Goal: Information Seeking & Learning: Understand process/instructions

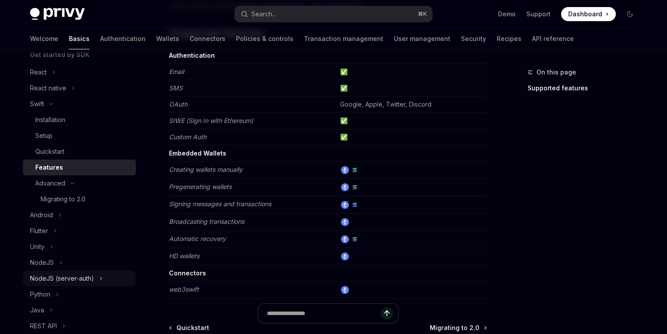
scroll to position [100, 0]
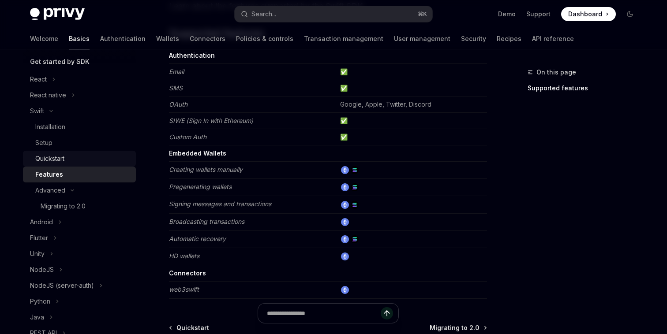
click at [62, 162] on div "Quickstart" at bounding box center [49, 159] width 29 height 11
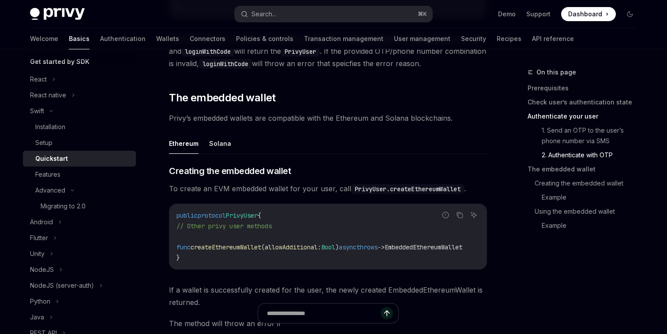
scroll to position [995, 0]
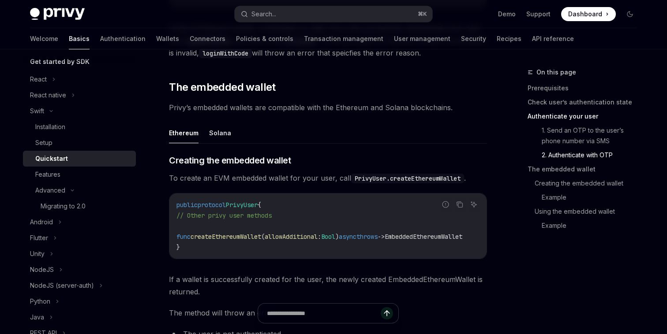
click at [219, 141] on button "Solana" at bounding box center [220, 133] width 22 height 21
type textarea "*"
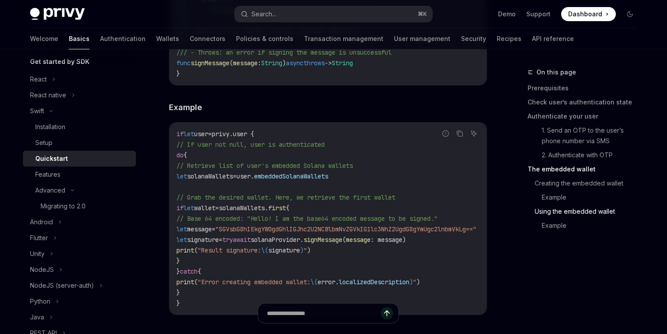
scroll to position [1576, 0]
drag, startPoint x: 218, startPoint y: 183, endPoint x: 302, endPoint y: 184, distance: 83.8
click at [302, 180] on span "let solanaWallets = user. embeddedSolanaWallets" at bounding box center [253, 176] width 152 height 8
click at [321, 180] on span "embeddedSolanaWallets" at bounding box center [291, 176] width 74 height 8
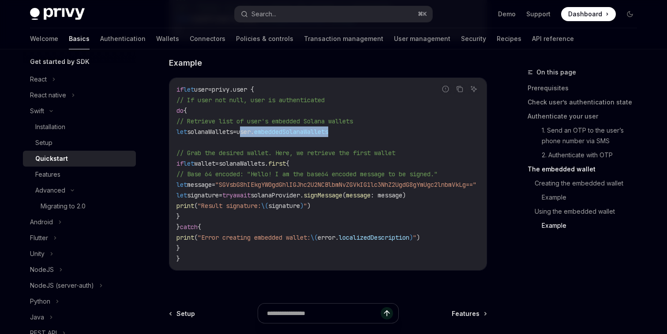
scroll to position [1625, 0]
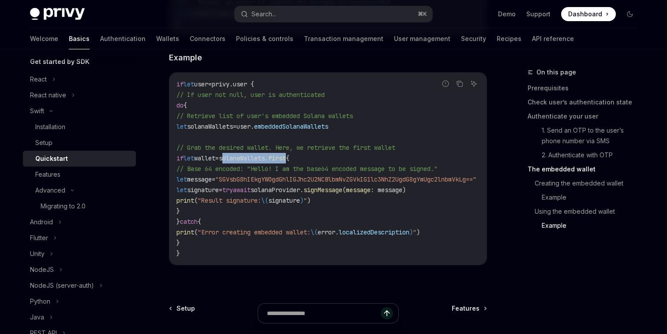
drag, startPoint x: 264, startPoint y: 165, endPoint x: 338, endPoint y: 167, distance: 73.3
click at [289, 162] on span "if let wallet = solanaWallets. first {" at bounding box center [233, 158] width 113 height 8
drag, startPoint x: 202, startPoint y: 163, endPoint x: 340, endPoint y: 167, distance: 138.2
click at [289, 162] on span "if let wallet = solanaWallets. first {" at bounding box center [233, 158] width 113 height 8
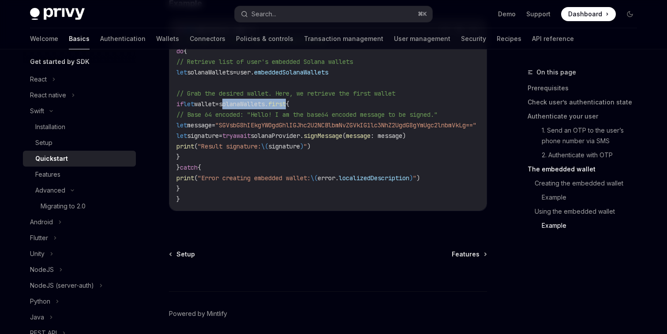
scroll to position [1684, 0]
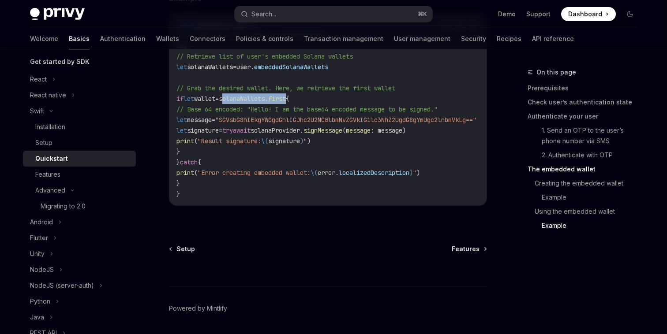
drag, startPoint x: 215, startPoint y: 138, endPoint x: 371, endPoint y: 158, distance: 157.1
click at [371, 158] on code "if let user = privy.user { // If user not null, user is authenticated do { // R…" at bounding box center [337, 109] width 321 height 180
